Goal: Task Accomplishment & Management: Use online tool/utility

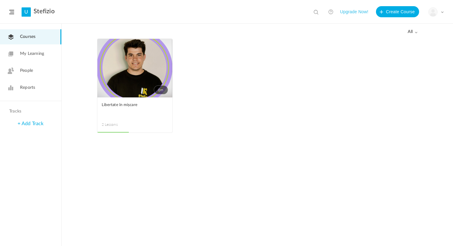
click at [120, 57] on link "0m" at bounding box center [134, 68] width 75 height 59
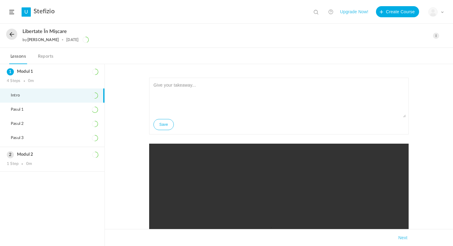
click at [117, 113] on div "Save Complete Step Takeaways Next" at bounding box center [279, 155] width 348 height 182
click at [131, 107] on div "Save Complete Step Takeaways Next" at bounding box center [279, 155] width 348 height 182
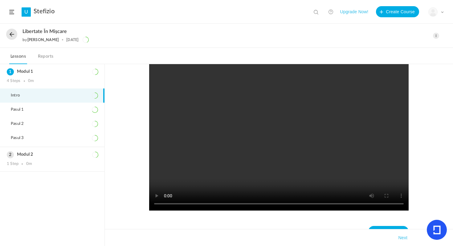
scroll to position [108, 0]
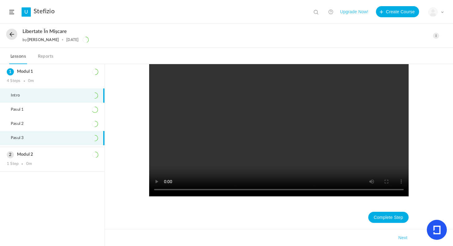
click at [52, 132] on li "Pasul 3" at bounding box center [52, 138] width 105 height 14
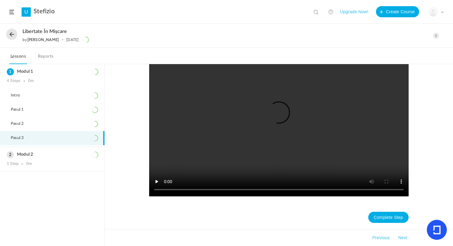
click at [437, 36] on span at bounding box center [436, 36] width 6 height 6
click at [409, 49] on link "Edit" at bounding box center [410, 49] width 58 height 11
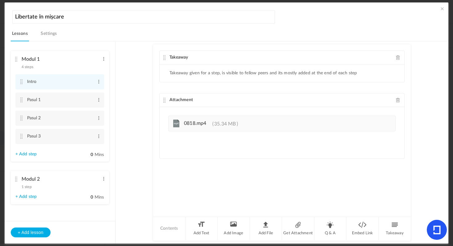
click at [194, 171] on div "Takeaway Takeaway given for a step, is visible to fellow peers and its mostly a…" at bounding box center [282, 130] width 258 height 172
click at [365, 224] on li "Embed Link" at bounding box center [363, 228] width 32 height 23
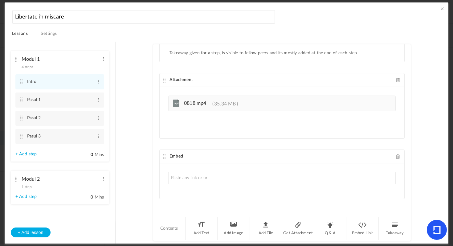
type input "Modul 3: Integrarea mișcării și prioritizarea activităților preferate Cum să re…"
paste input "[URL][DOMAIN_NAME]"
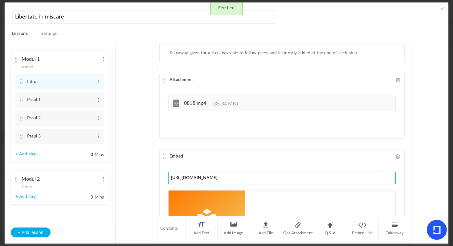
scroll to position [76, 0]
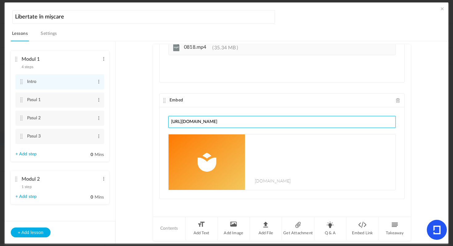
type input "[URL][DOMAIN_NAME]"
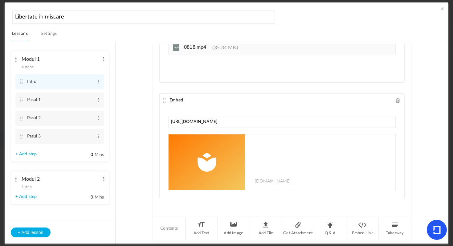
click at [211, 174] on img at bounding box center [207, 162] width 76 height 56
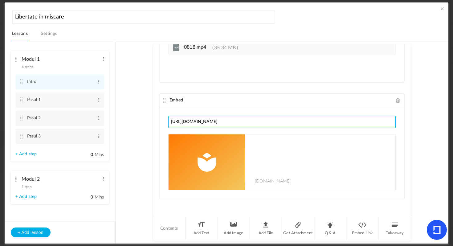
click at [218, 120] on input "[URL][DOMAIN_NAME]" at bounding box center [282, 122] width 228 height 12
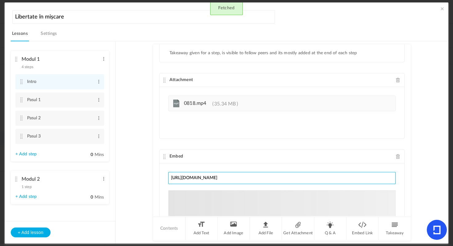
scroll to position [76, 0]
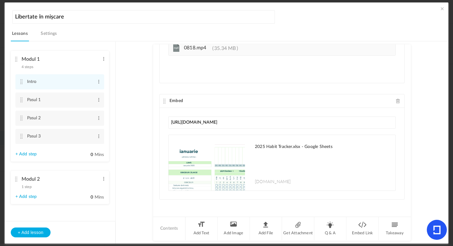
click at [429, 227] on icon at bounding box center [437, 230] width 20 height 20
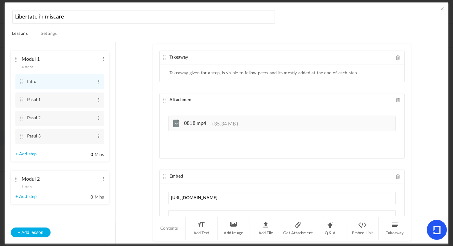
scroll to position [76, 0]
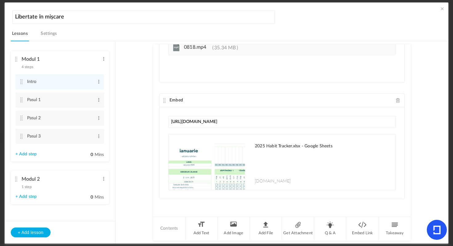
click at [443, 8] on span at bounding box center [442, 9] width 6 height 6
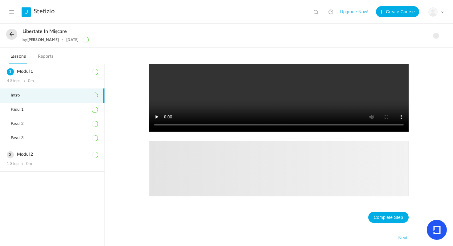
scroll to position [173, 0]
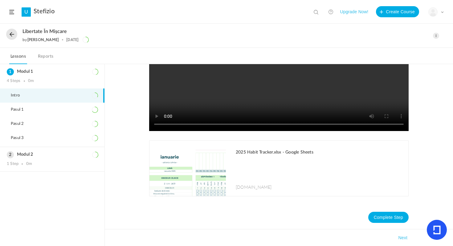
click at [251, 152] on h1 "2025 Habit Tracker.xlsx - Google Sheets" at bounding box center [319, 152] width 167 height 5
click at [297, 214] on nav "Complete Step" at bounding box center [279, 217] width 260 height 23
click at [82, 93] on li "Intro" at bounding box center [52, 96] width 105 height 14
